Goal: Check status: Check status

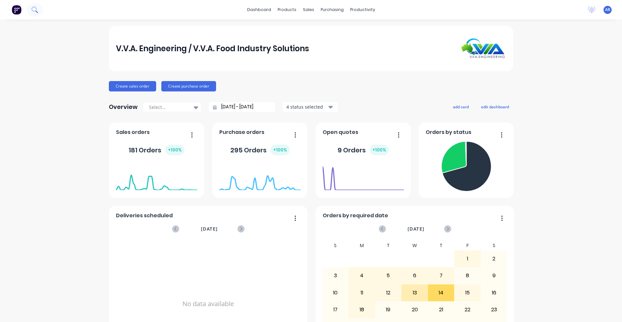
click at [35, 9] on icon at bounding box center [34, 9] width 6 height 6
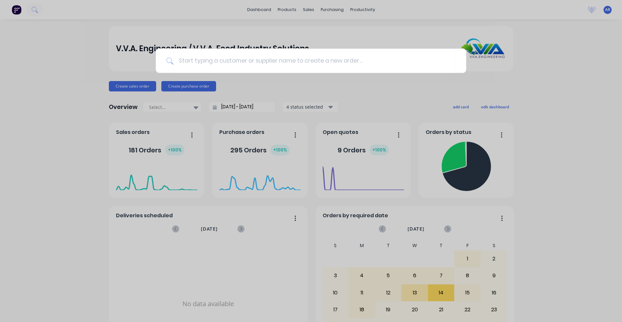
click at [248, 23] on div at bounding box center [311, 161] width 622 height 322
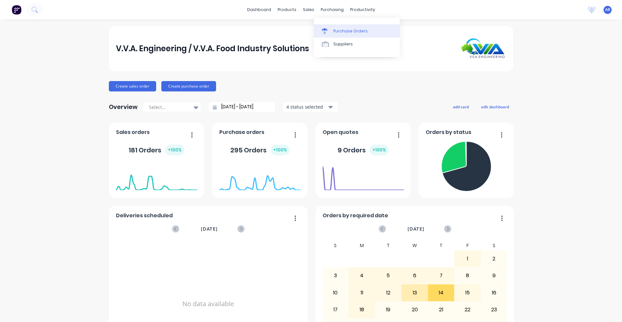
click at [336, 26] on link "Purchase Orders" at bounding box center [357, 30] width 86 height 13
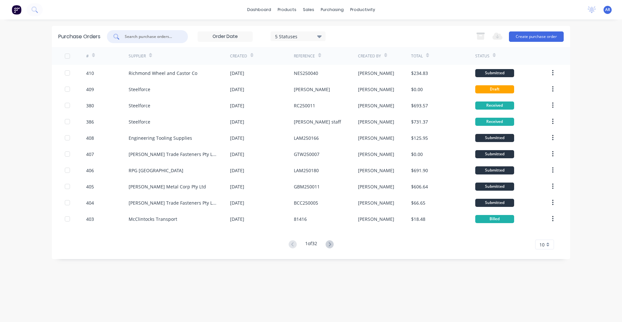
click at [138, 37] on input "text" at bounding box center [151, 36] width 54 height 6
type input "223"
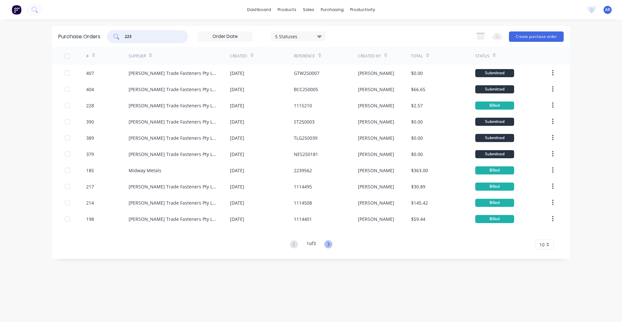
click at [327, 245] on icon at bounding box center [328, 244] width 8 height 8
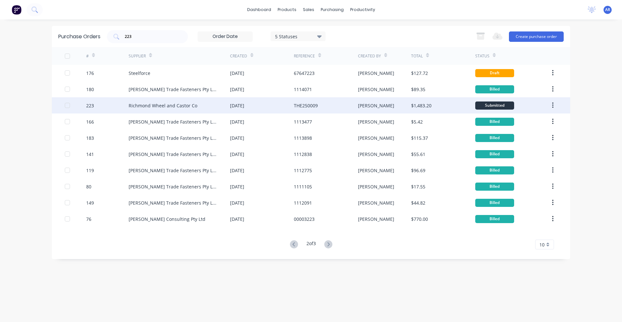
click at [187, 104] on div "Richmond Wheel and Castor Co" at bounding box center [163, 105] width 69 height 7
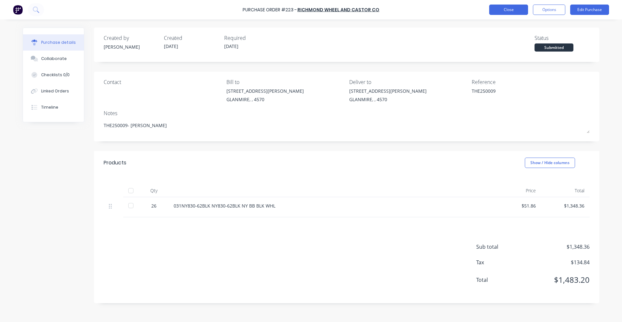
click at [507, 10] on button "Close" at bounding box center [508, 10] width 39 height 10
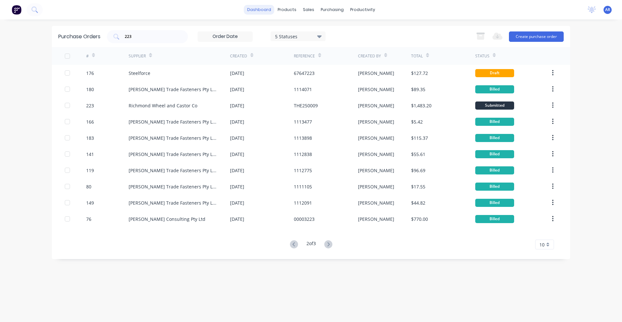
click at [262, 9] on link "dashboard" at bounding box center [259, 10] width 30 height 10
